Goal: Task Accomplishment & Management: Manage account settings

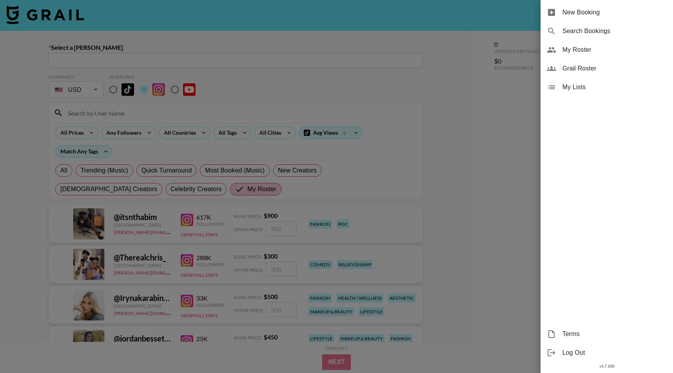
click at [581, 53] on span "My Roster" at bounding box center [614, 49] width 104 height 9
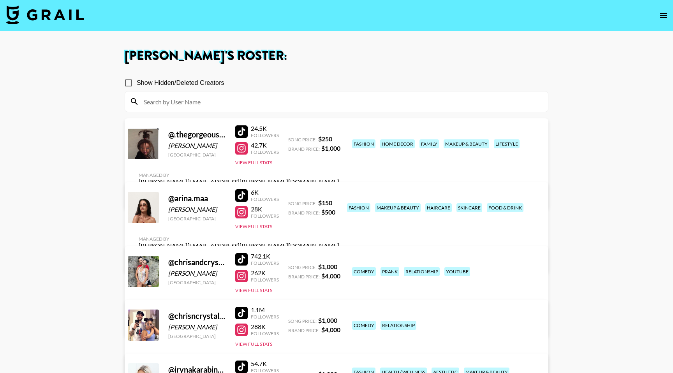
click at [339, 192] on link "View/Edit Details" at bounding box center [239, 196] width 200 height 8
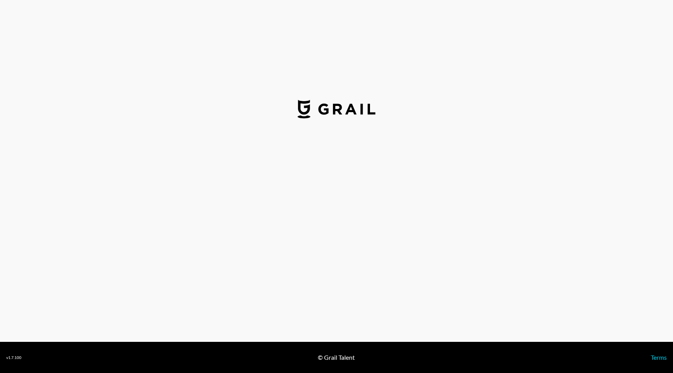
select select "USD"
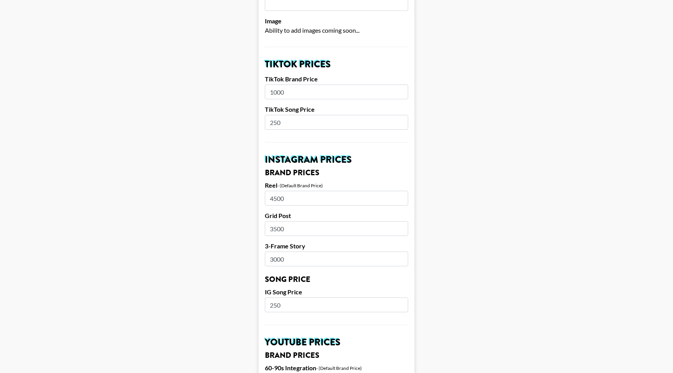
scroll to position [241, 0]
